Goal: Information Seeking & Learning: Learn about a topic

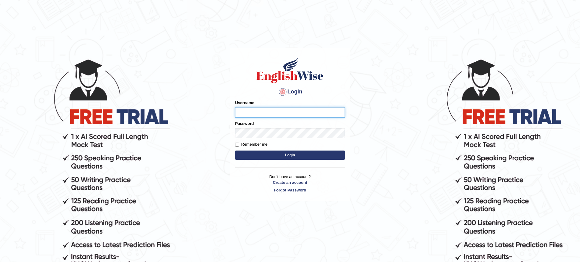
type input "FrancoisD"
click at [253, 158] on button "Login" at bounding box center [290, 154] width 110 height 9
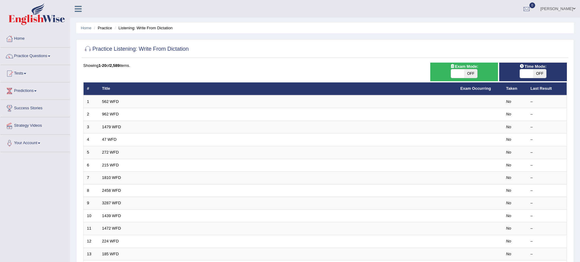
click at [467, 72] on span "OFF" at bounding box center [470, 73] width 13 height 9
checkbox input "true"
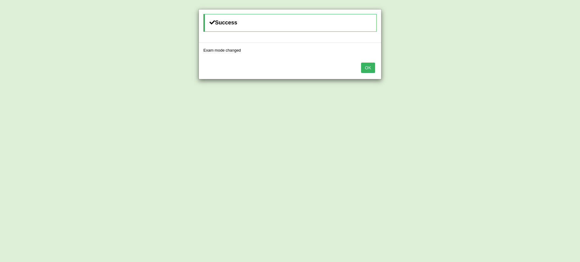
click at [367, 69] on button "OK" at bounding box center [368, 68] width 14 height 10
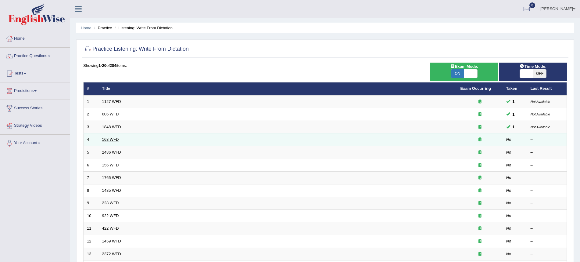
click at [112, 140] on link "163 WFD" at bounding box center [110, 139] width 17 height 5
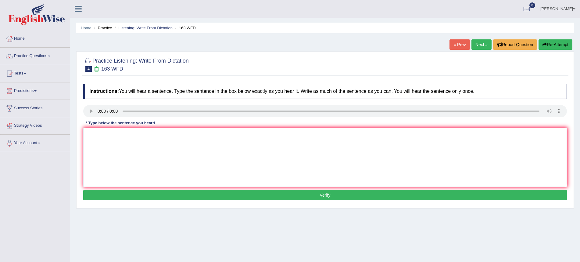
scroll to position [0, 0]
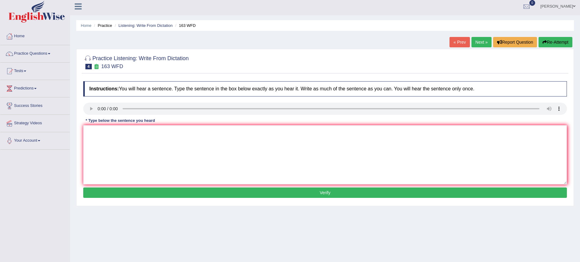
click at [101, 109] on audio at bounding box center [325, 109] width 484 height 12
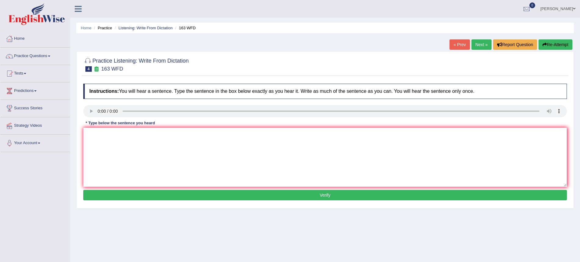
click at [97, 110] on audio at bounding box center [325, 111] width 484 height 12
click at [97, 111] on audio at bounding box center [325, 111] width 484 height 12
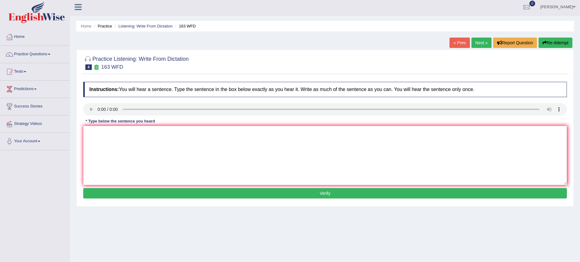
scroll to position [10, 0]
